Goal: Task Accomplishment & Management: Manage account settings

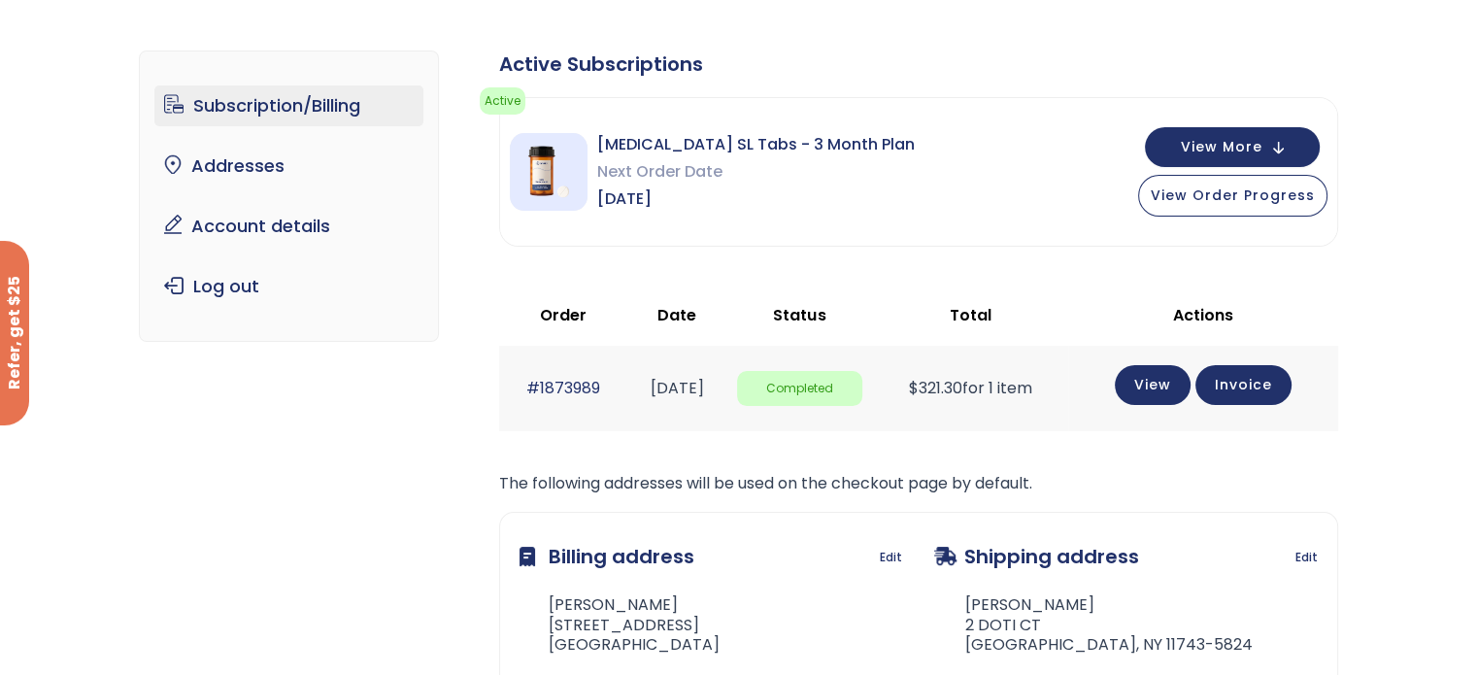
scroll to position [97, 0]
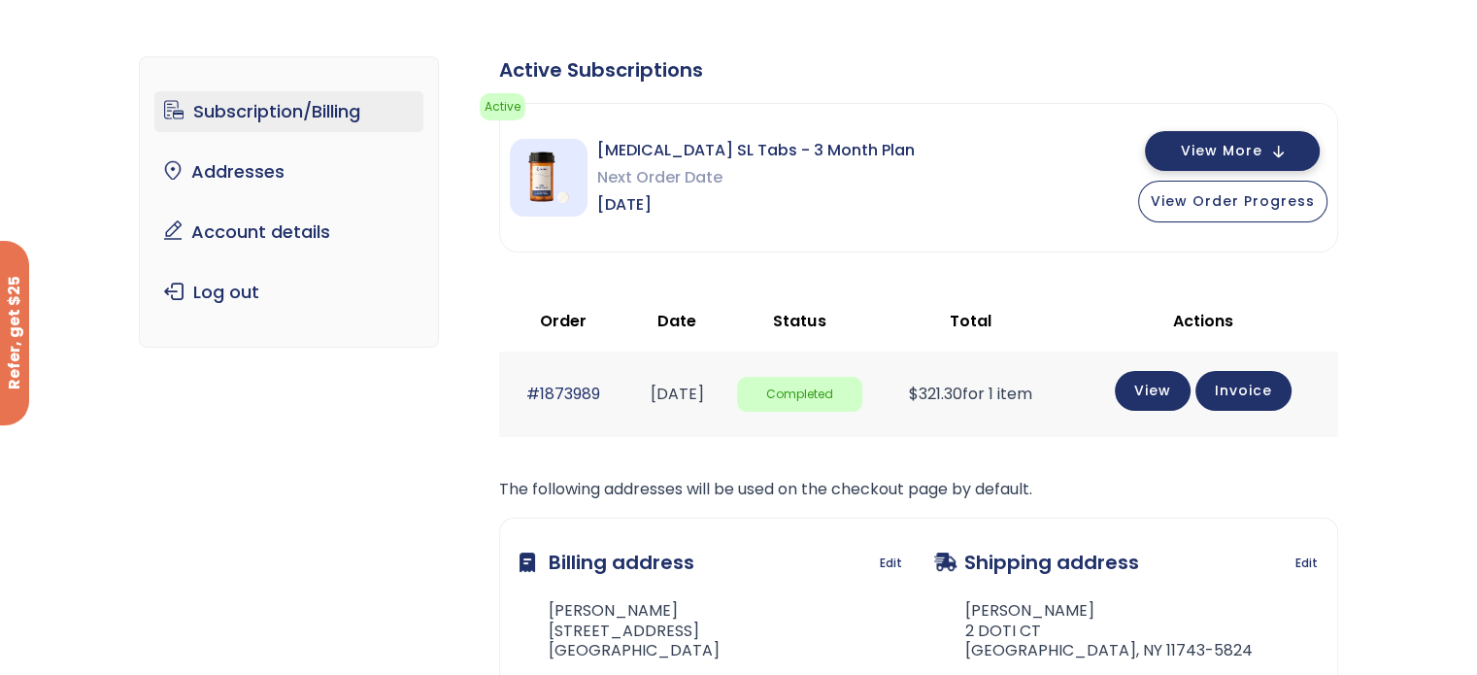
click at [1220, 149] on span "View More" at bounding box center [1222, 151] width 82 height 13
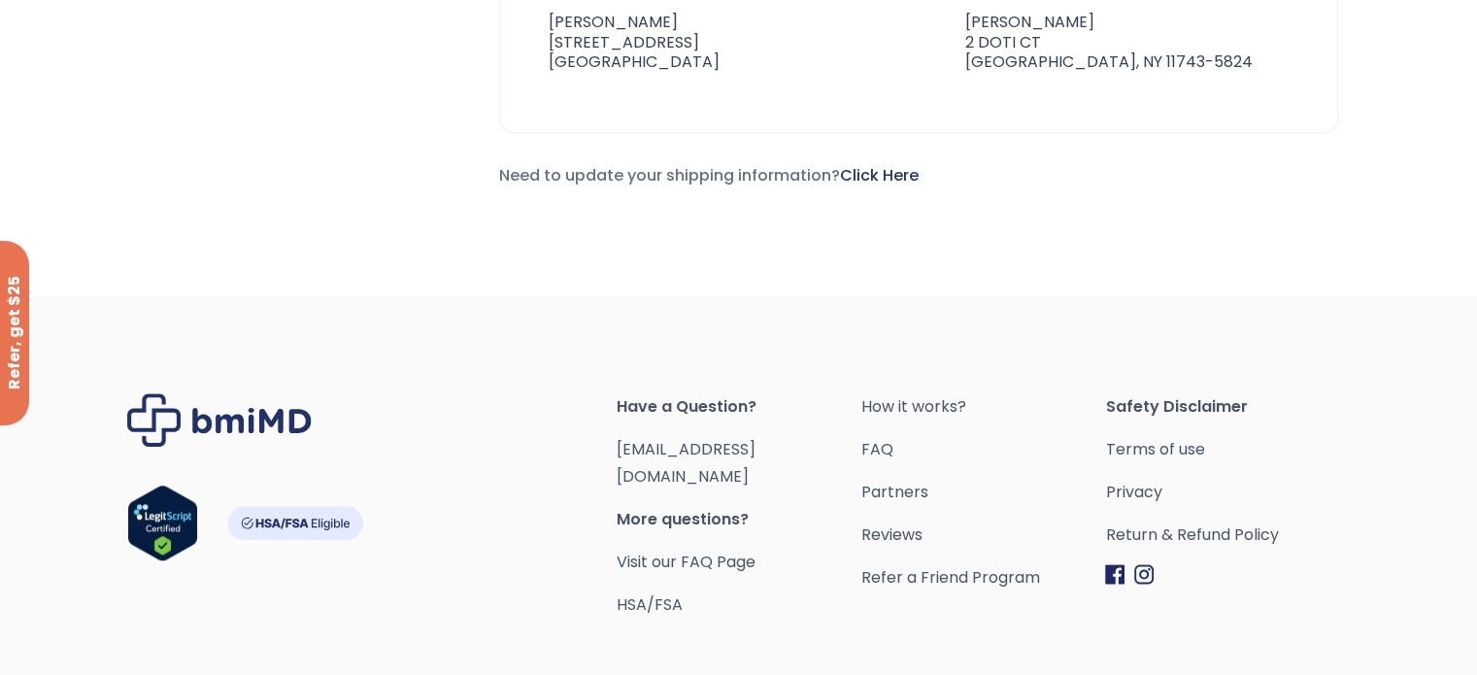
scroll to position [1454, 0]
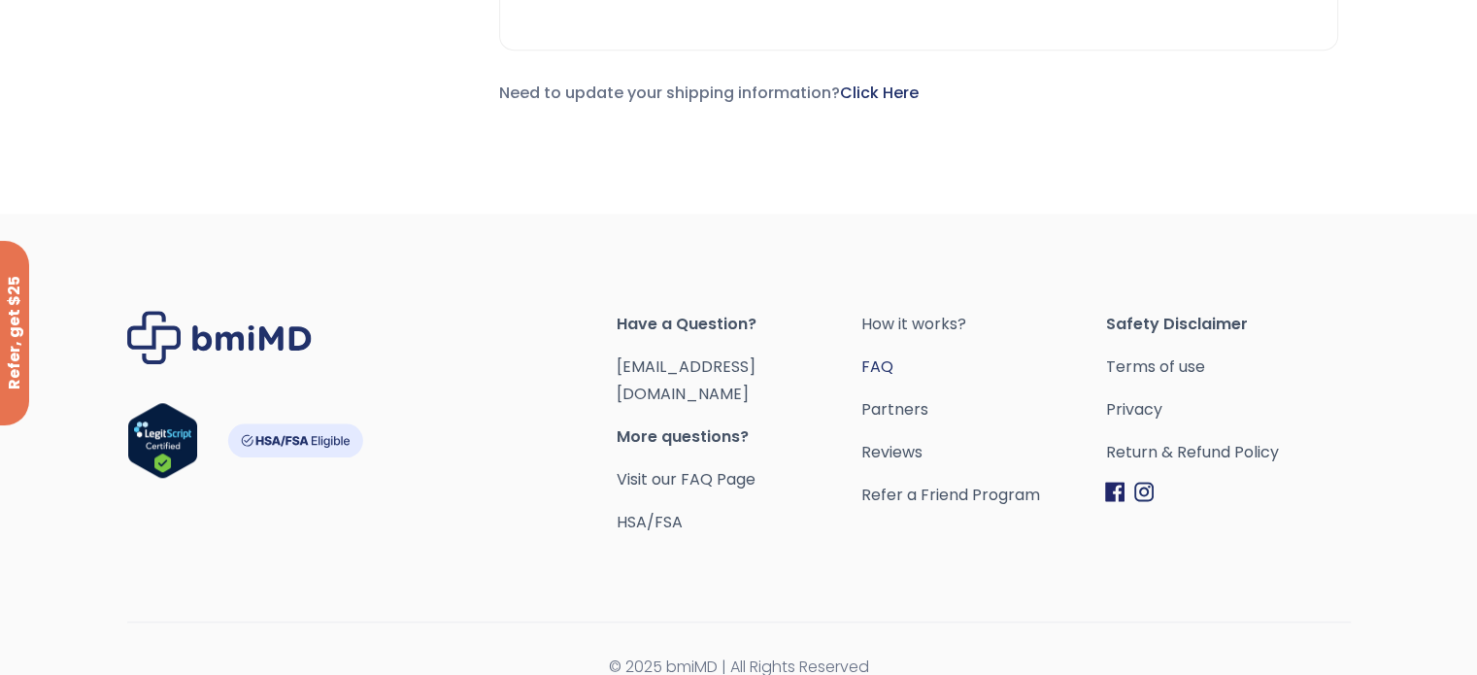
click at [882, 361] on link "FAQ" at bounding box center [982, 367] width 245 height 27
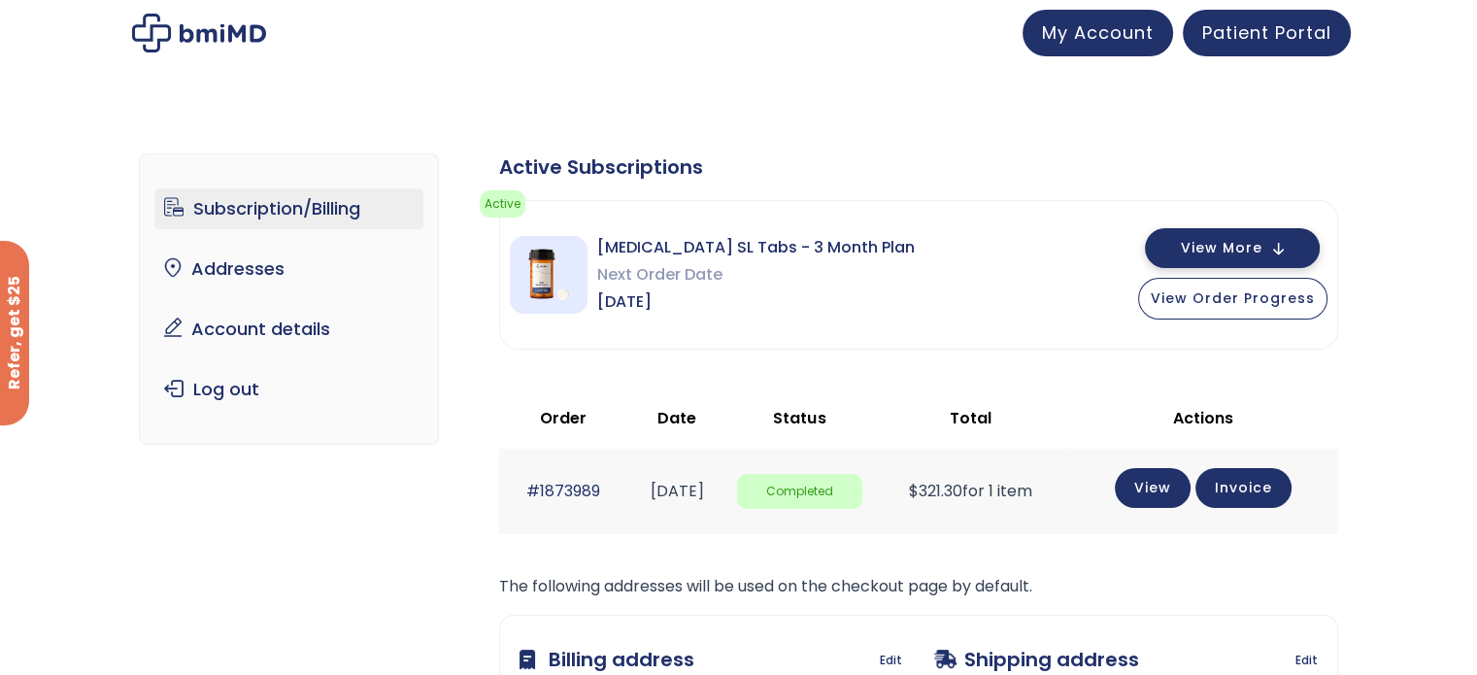
click at [1262, 247] on span "View More" at bounding box center [1222, 248] width 82 height 13
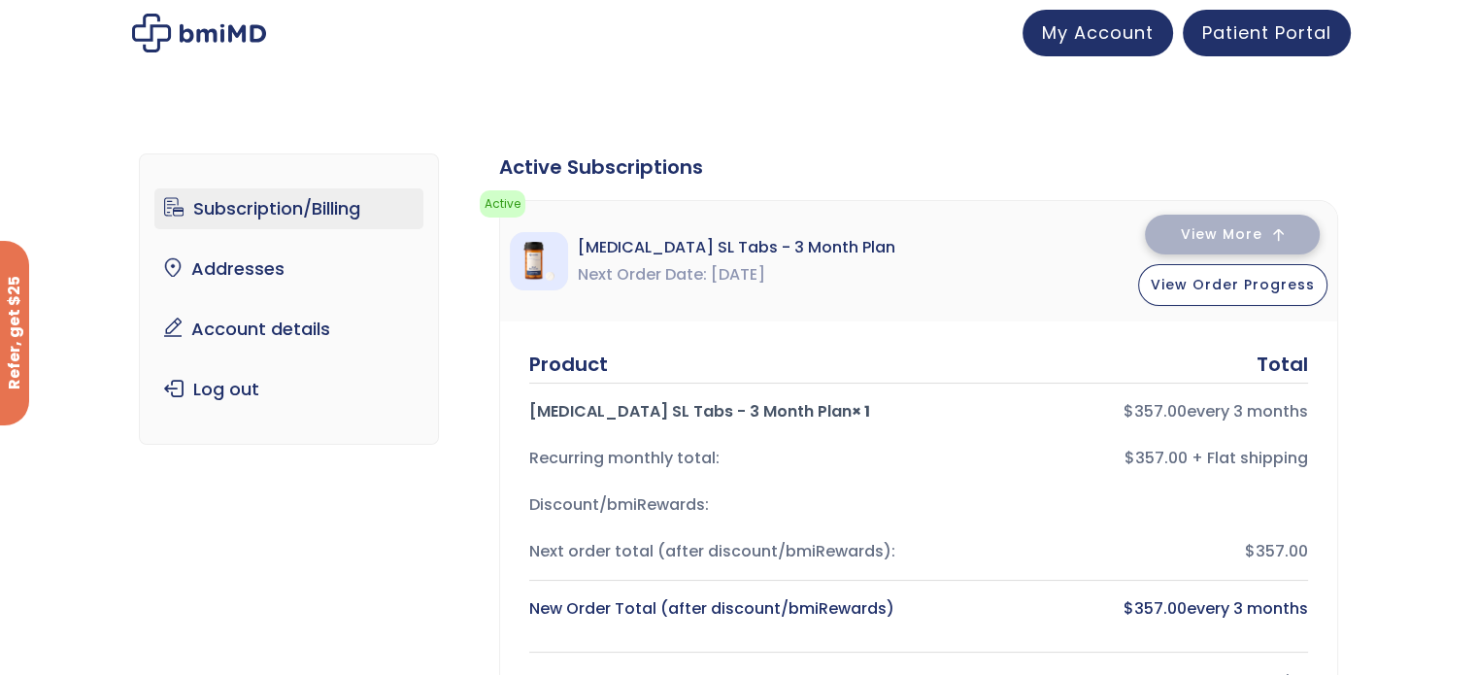
click at [1230, 232] on span "View More" at bounding box center [1222, 234] width 82 height 13
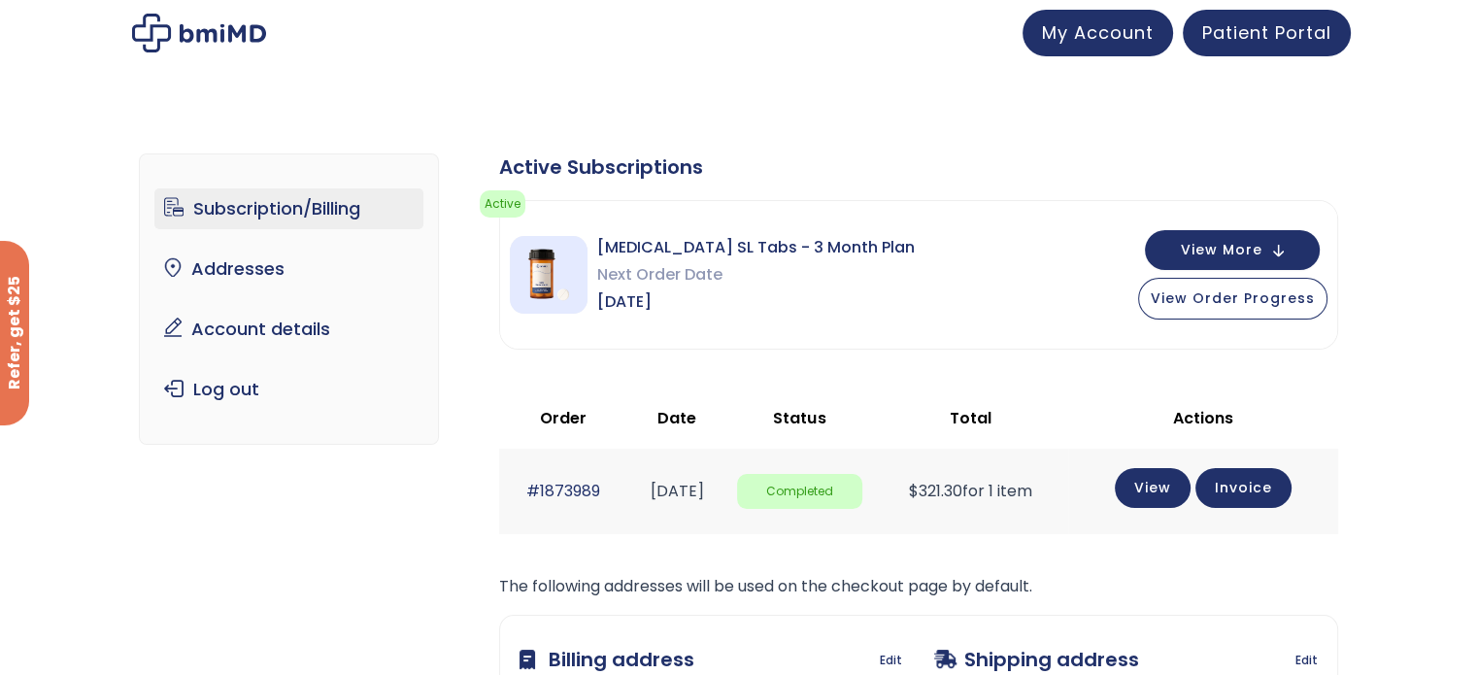
click at [789, 291] on span "[DATE]" at bounding box center [756, 301] width 318 height 27
click at [1161, 489] on link "View" at bounding box center [1153, 486] width 76 height 40
click at [1287, 253] on button "View More" at bounding box center [1232, 248] width 175 height 40
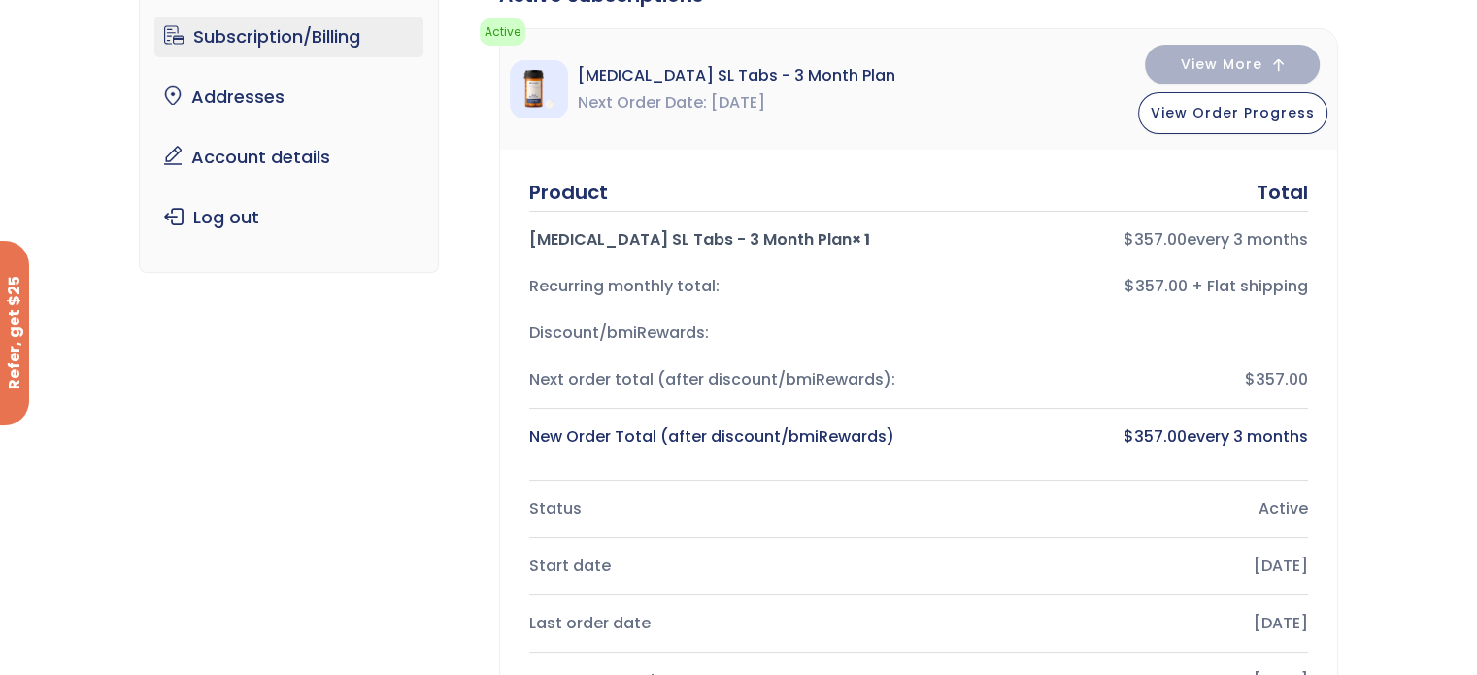
scroll to position [194, 0]
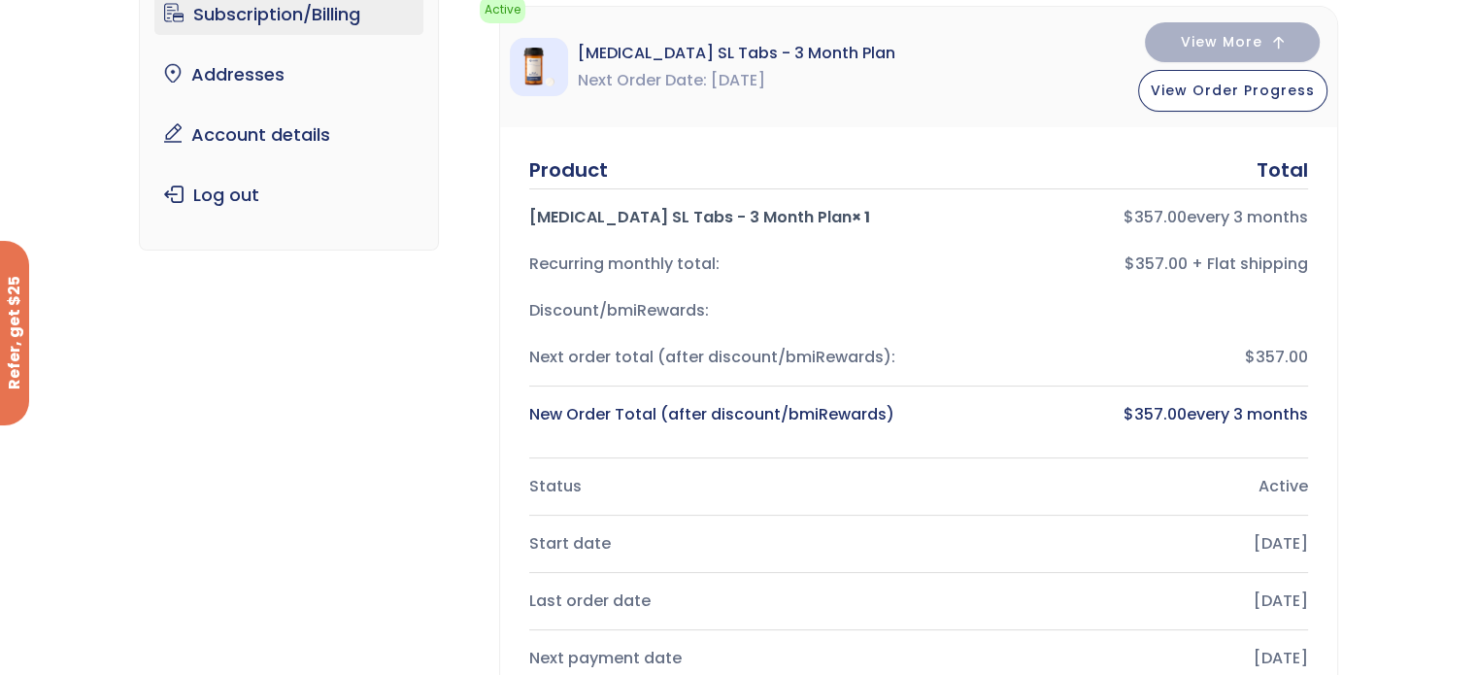
click at [752, 85] on span "Sep 26, 2025" at bounding box center [738, 80] width 54 height 27
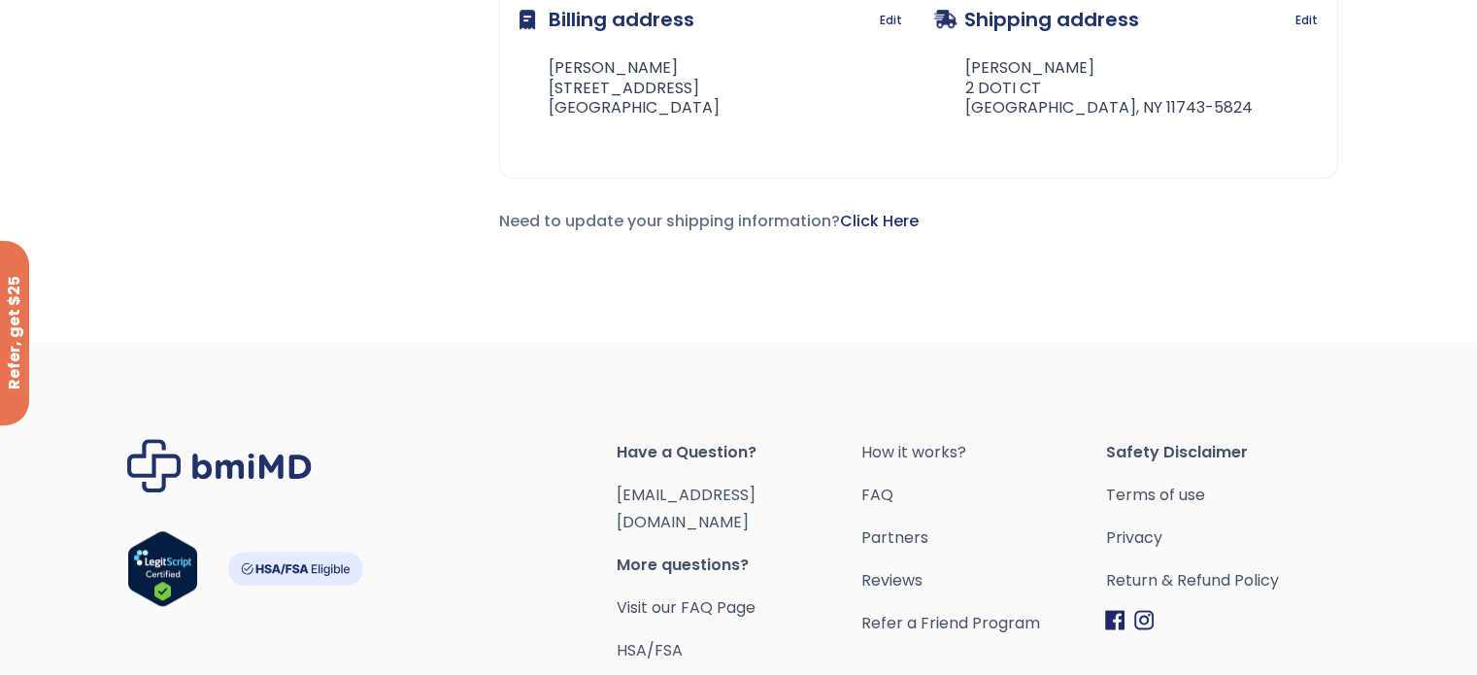
scroll to position [1454, 0]
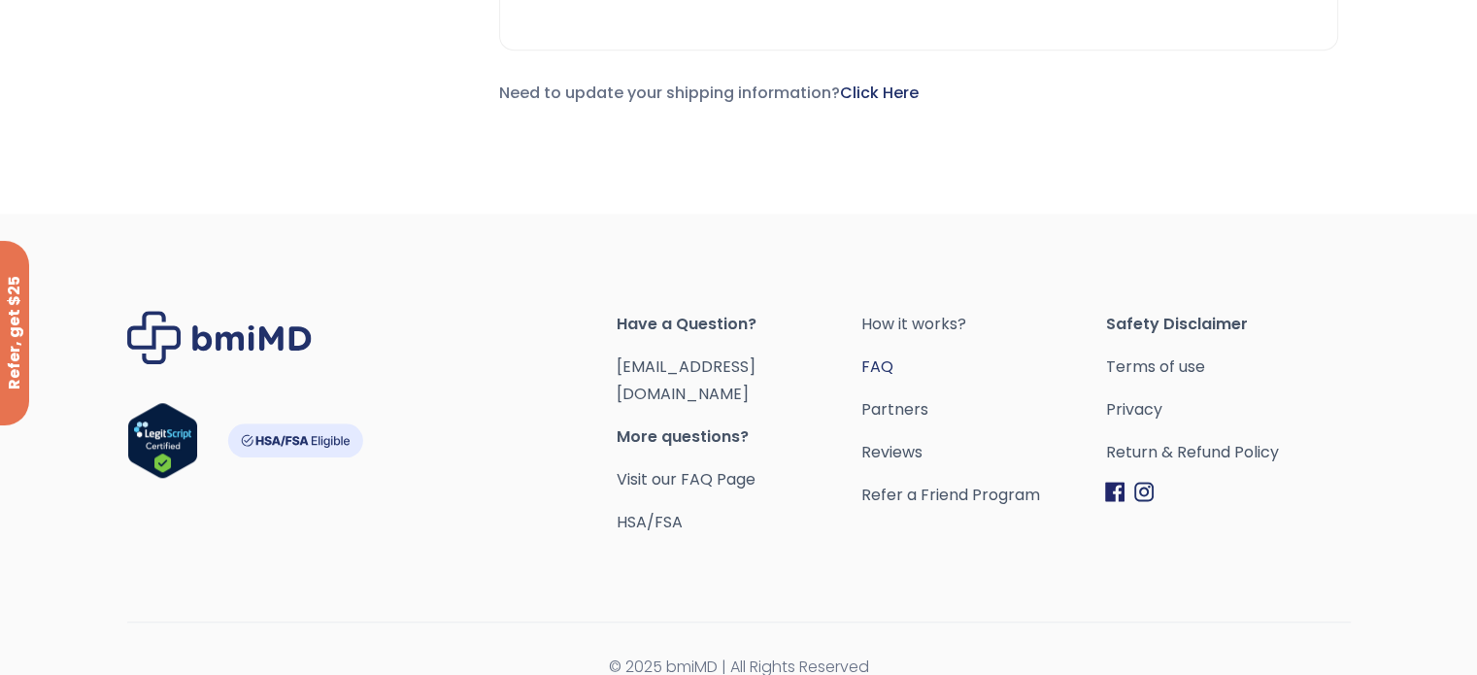
click at [870, 355] on link "FAQ" at bounding box center [982, 367] width 245 height 27
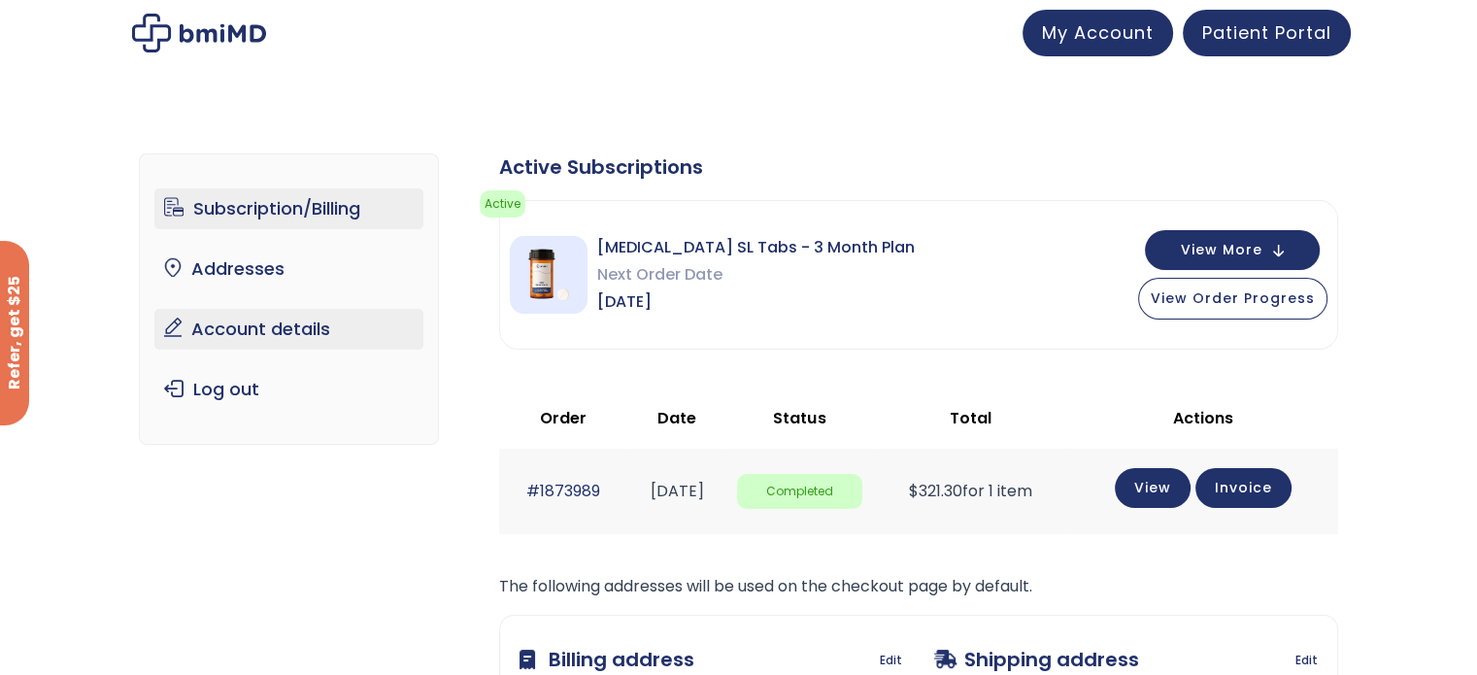
click at [279, 329] on link "Account details" at bounding box center [288, 329] width 269 height 41
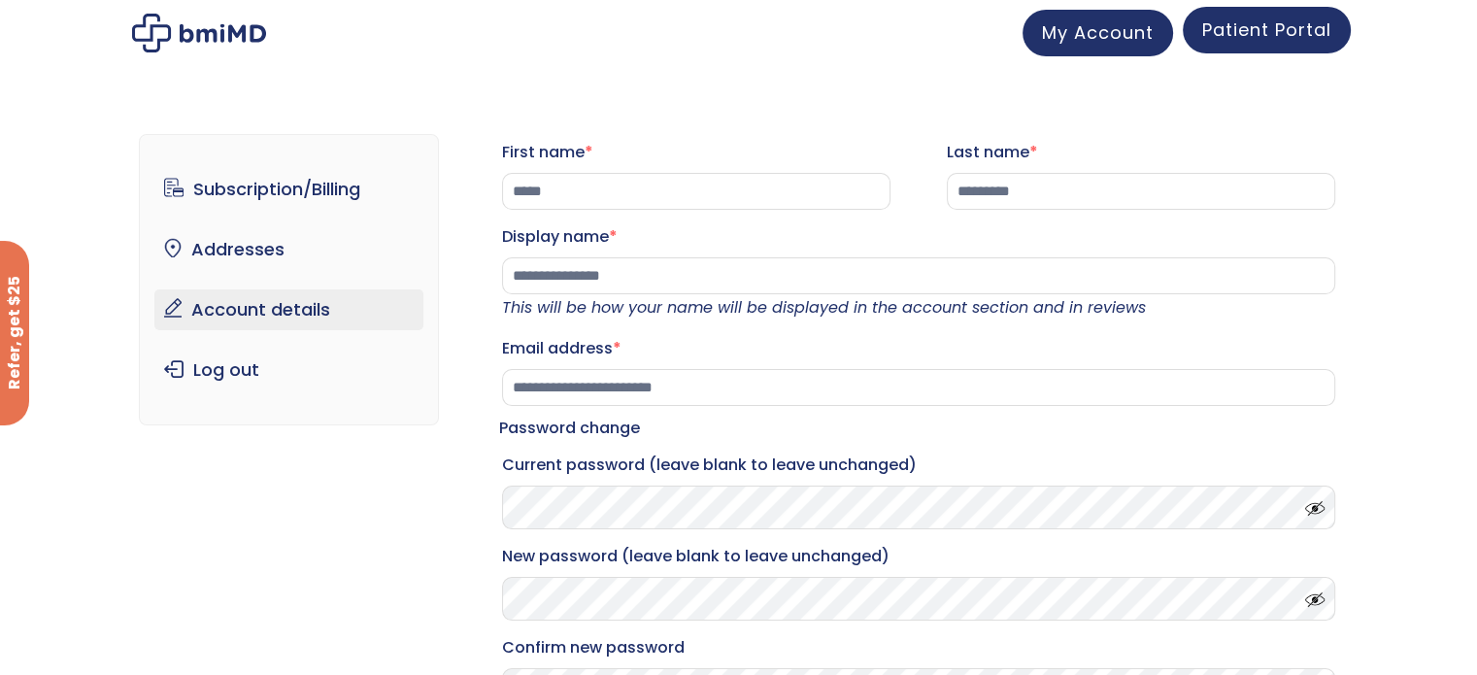
click at [1282, 28] on span "Patient Portal" at bounding box center [1266, 29] width 129 height 24
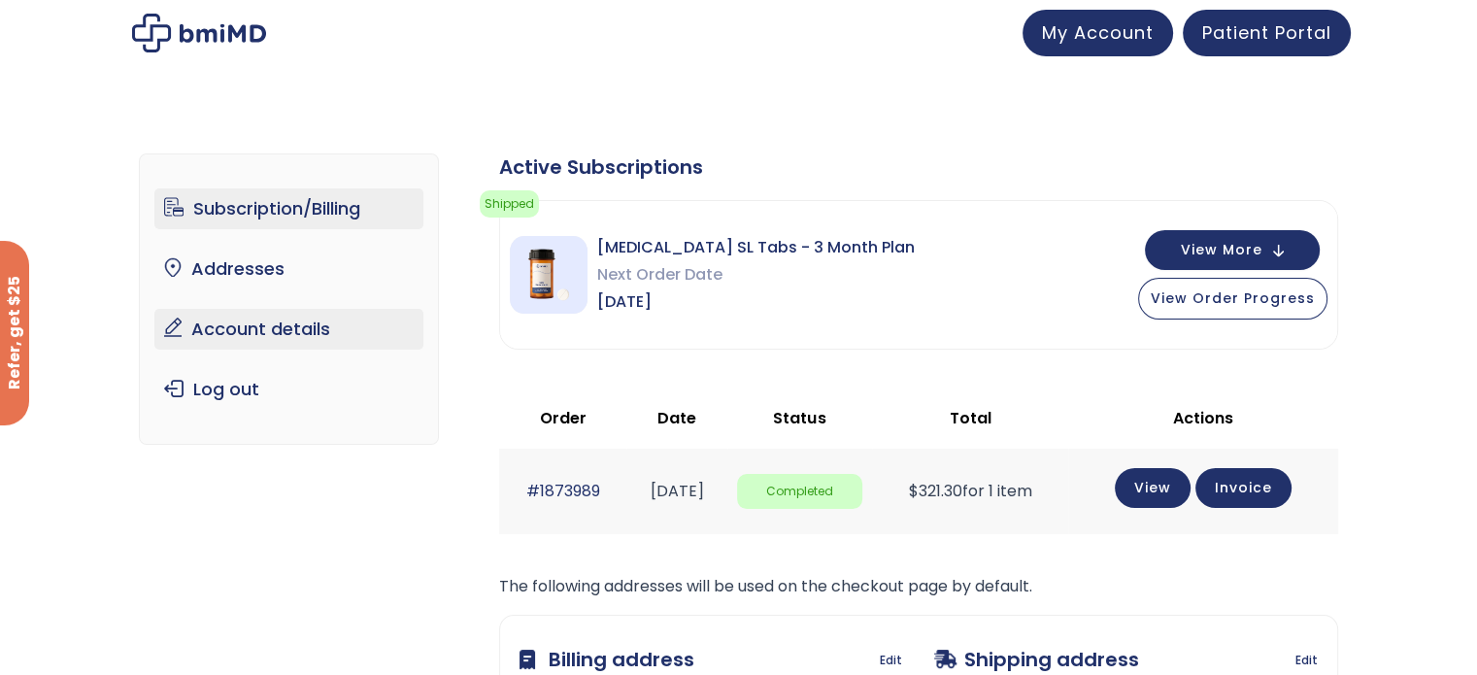
click at [293, 333] on link "Account details" at bounding box center [288, 329] width 269 height 41
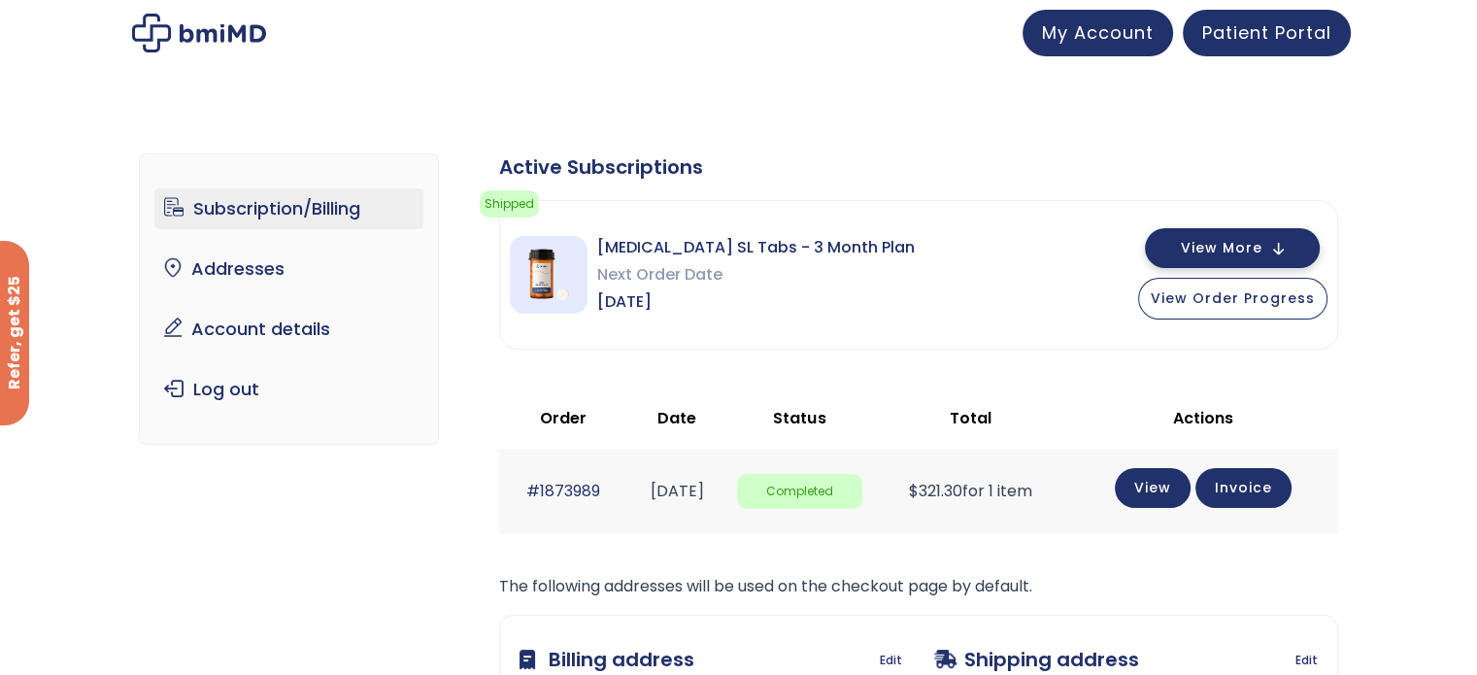
click at [1244, 242] on span "View More" at bounding box center [1222, 248] width 82 height 13
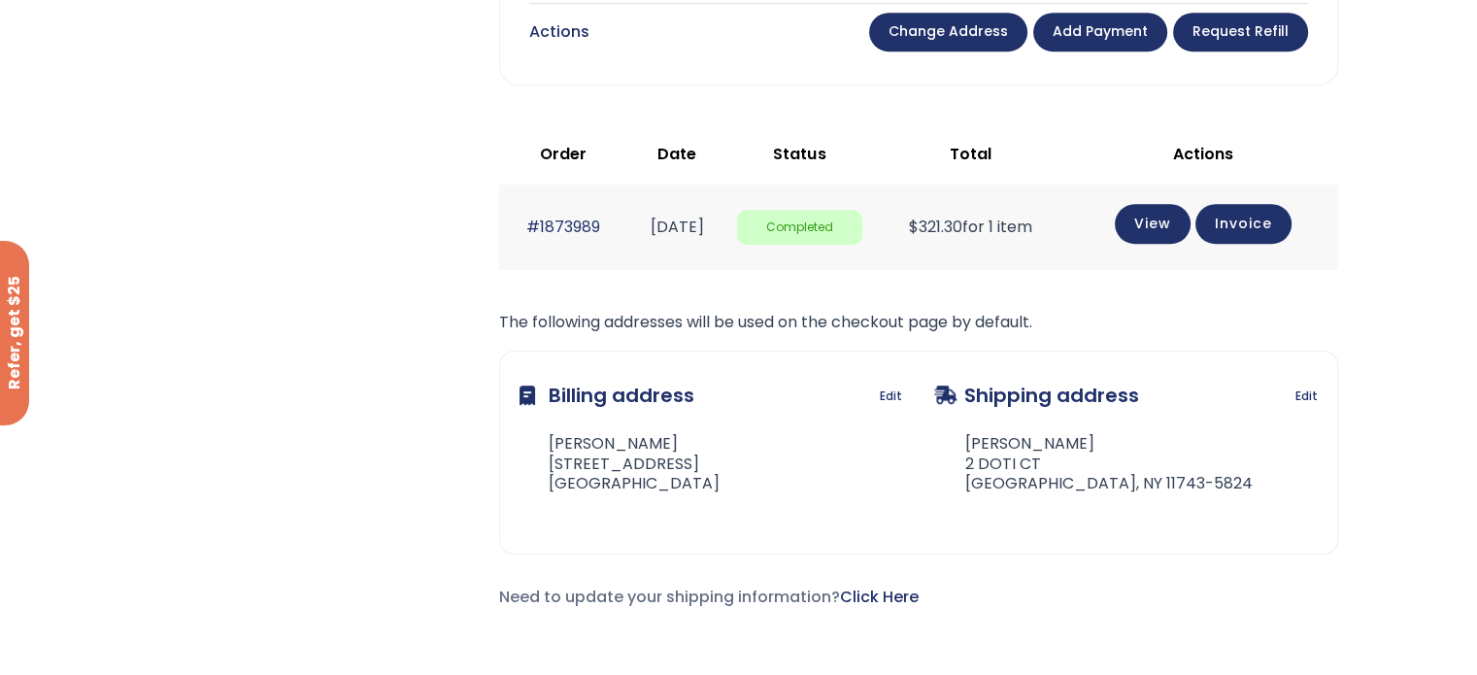
scroll to position [1068, 0]
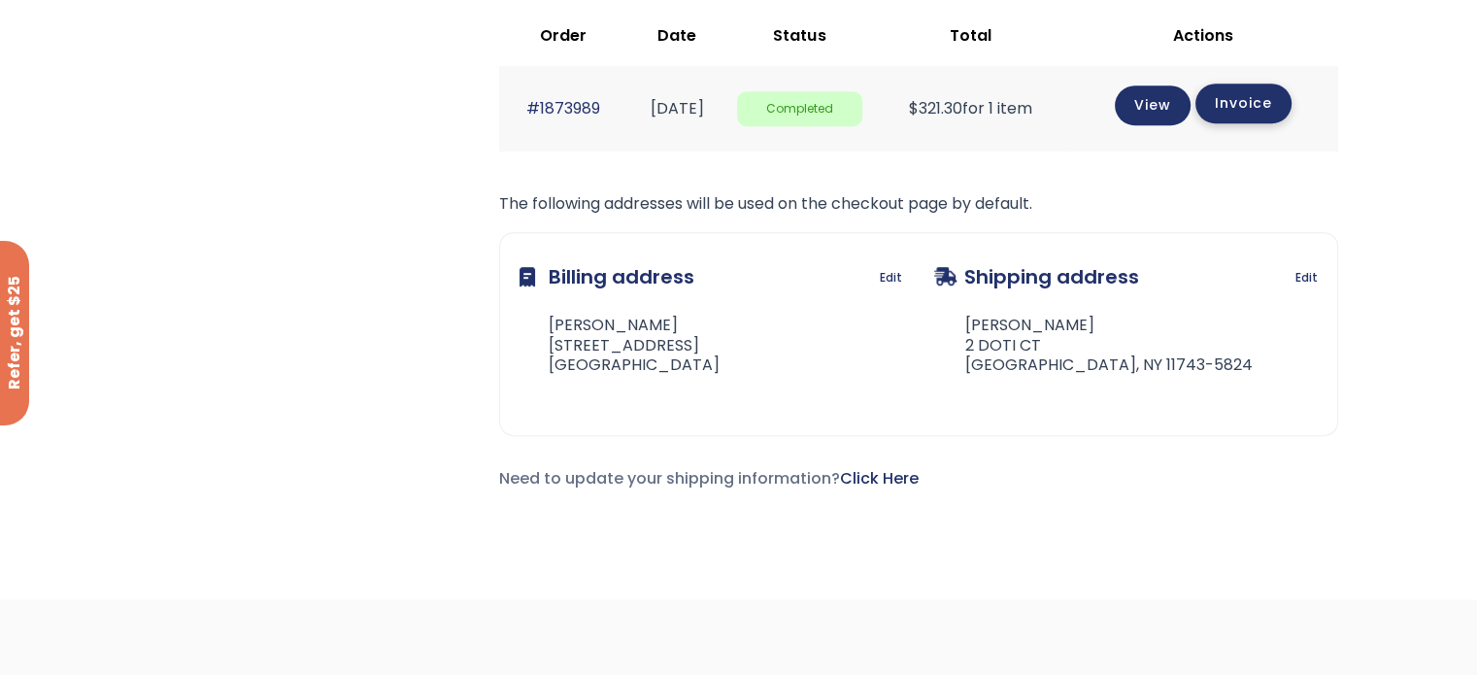
click at [1259, 106] on link "Invoice" at bounding box center [1244, 104] width 96 height 40
click at [1177, 104] on link "View" at bounding box center [1153, 104] width 76 height 40
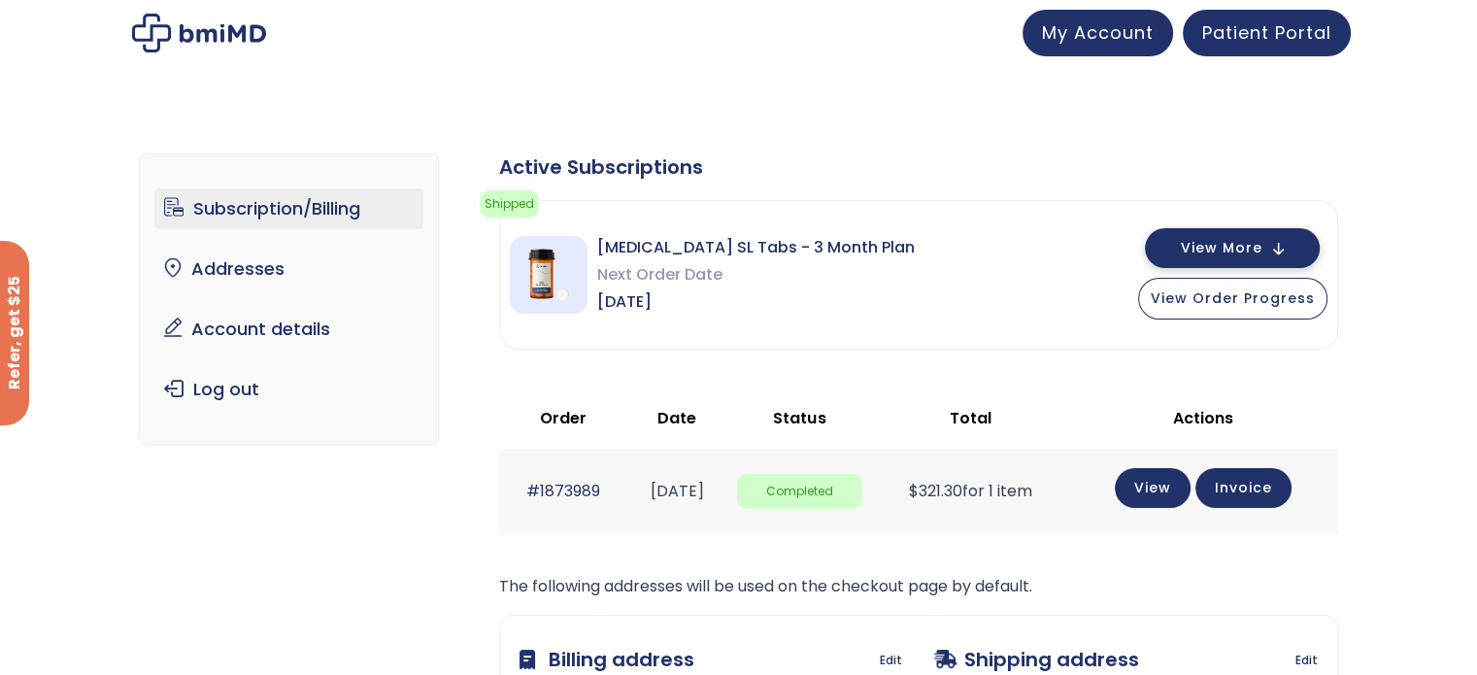
click at [1208, 242] on span "View More" at bounding box center [1222, 248] width 82 height 13
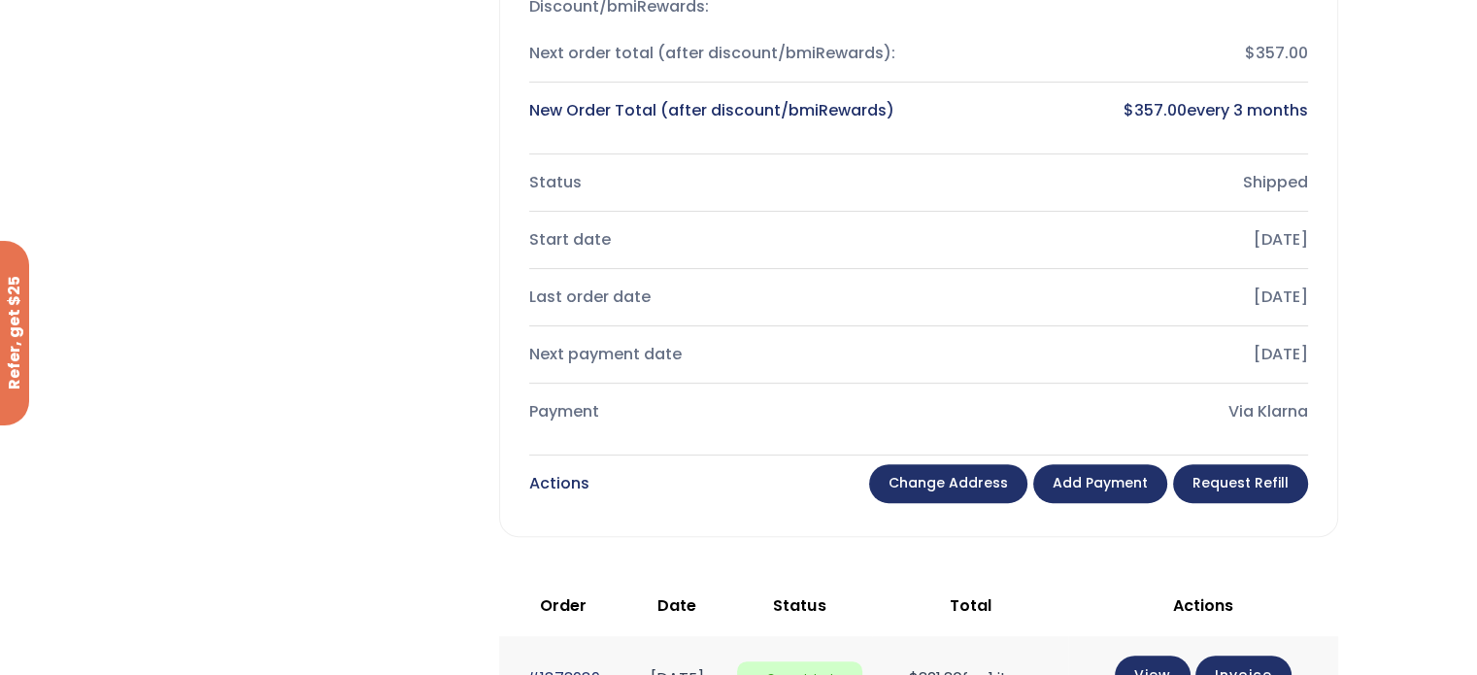
scroll to position [680, 0]
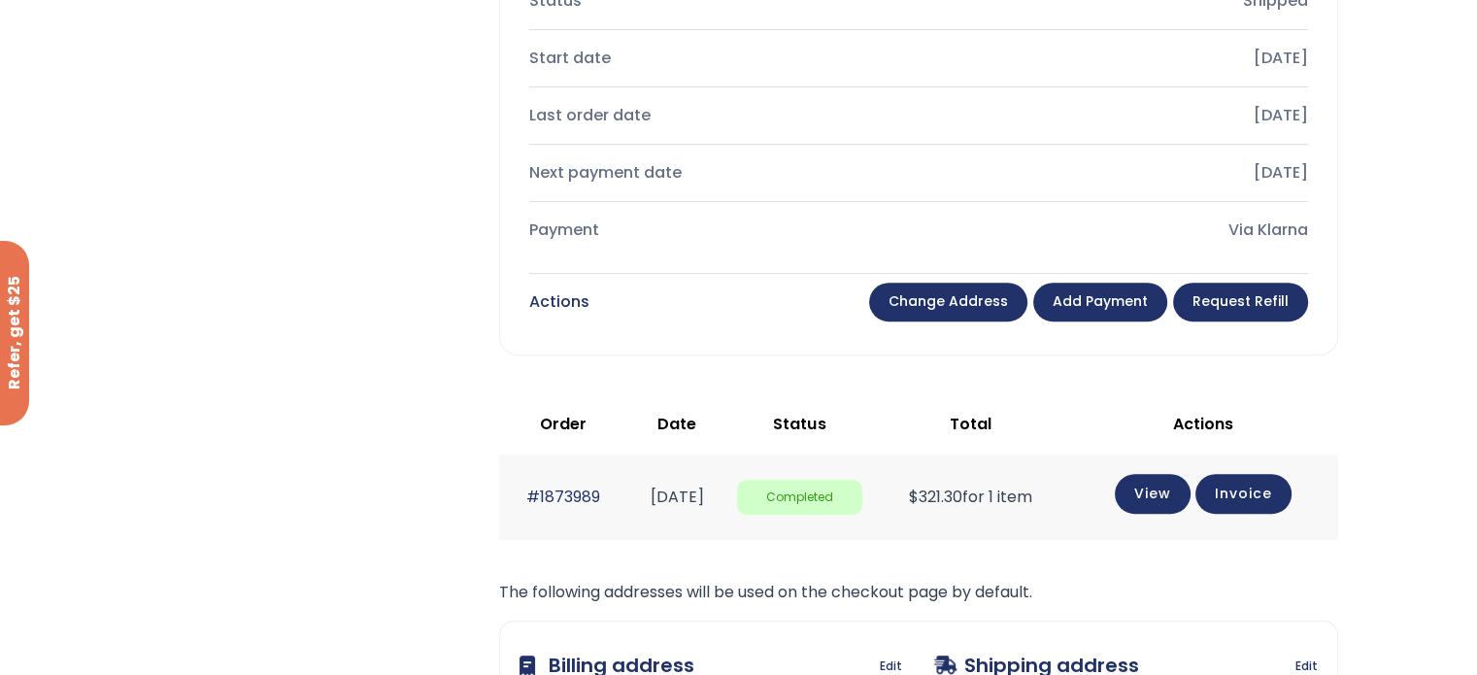
click at [1090, 289] on link "Add payment" at bounding box center [1100, 302] width 134 height 39
